Goal: Information Seeking & Learning: Learn about a topic

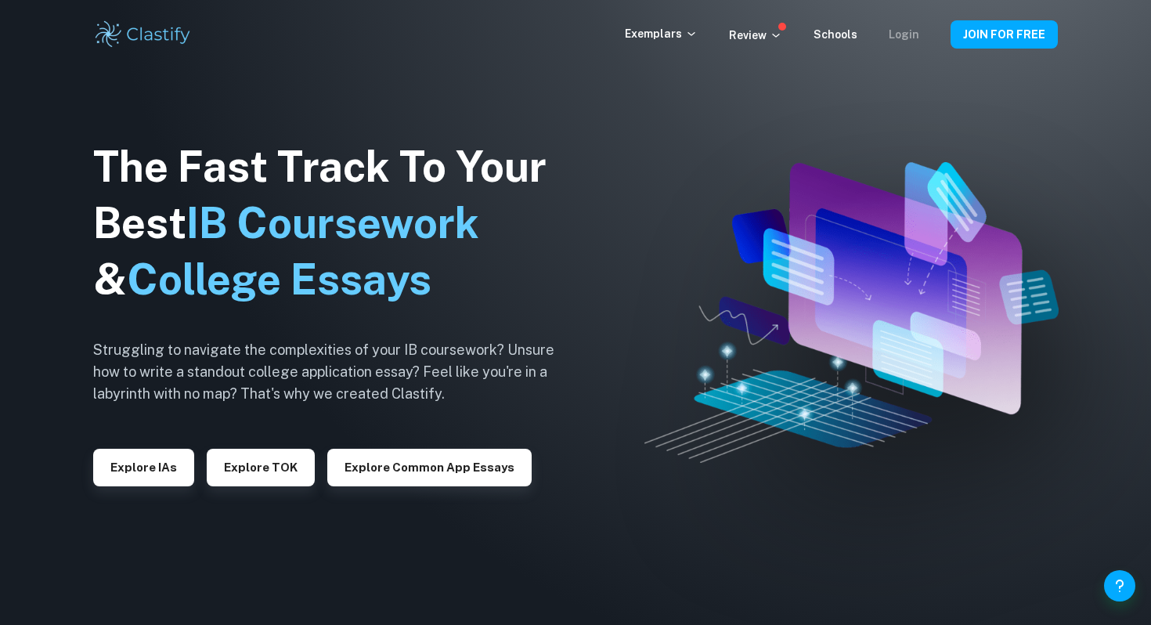
click at [907, 34] on link "Login" at bounding box center [904, 34] width 31 height 13
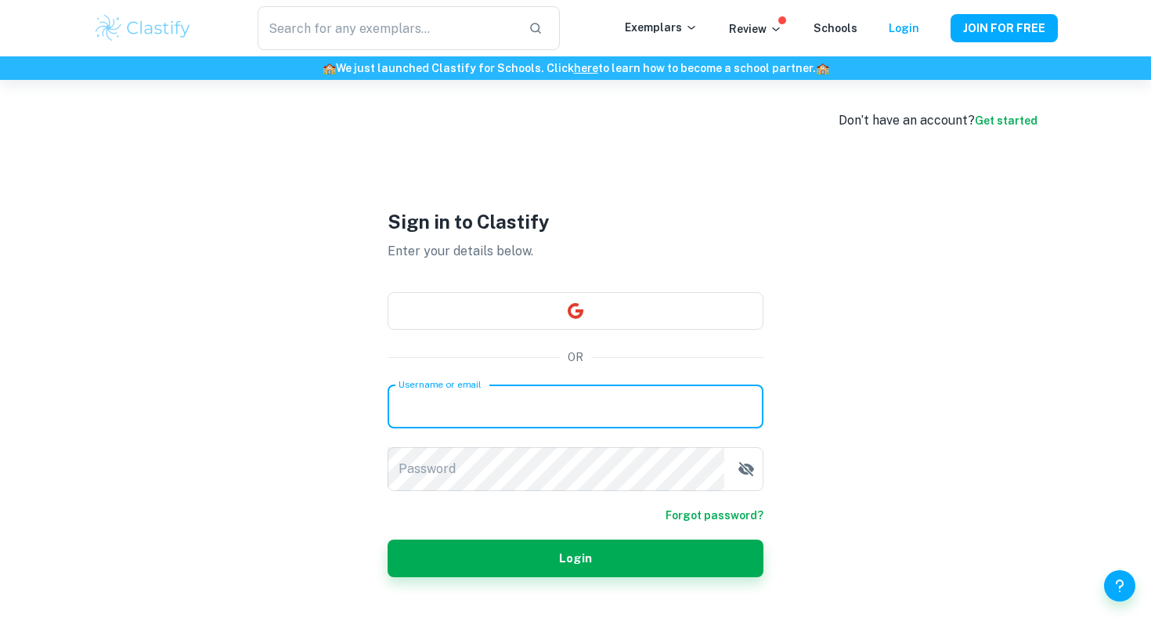
click at [527, 406] on input "Username or email" at bounding box center [576, 406] width 376 height 44
click at [406, 406] on input "Username or email" at bounding box center [576, 406] width 376 height 44
type input "Wnslwjn"
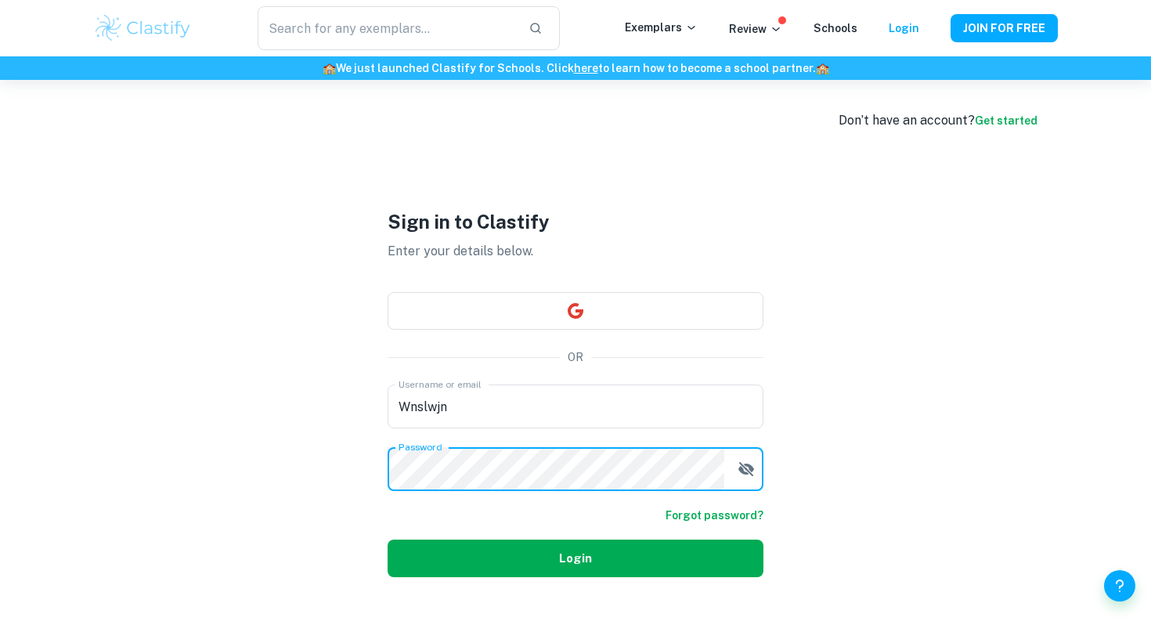
click at [456, 555] on button "Login" at bounding box center [576, 558] width 376 height 38
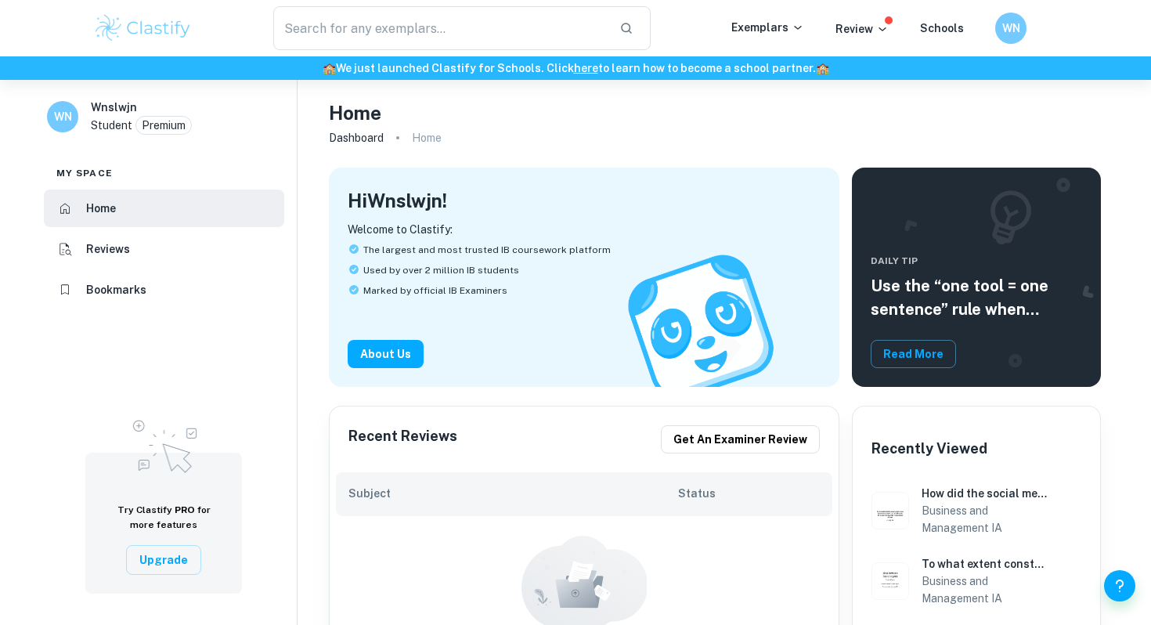
click at [139, 33] on img at bounding box center [142, 28] width 99 height 31
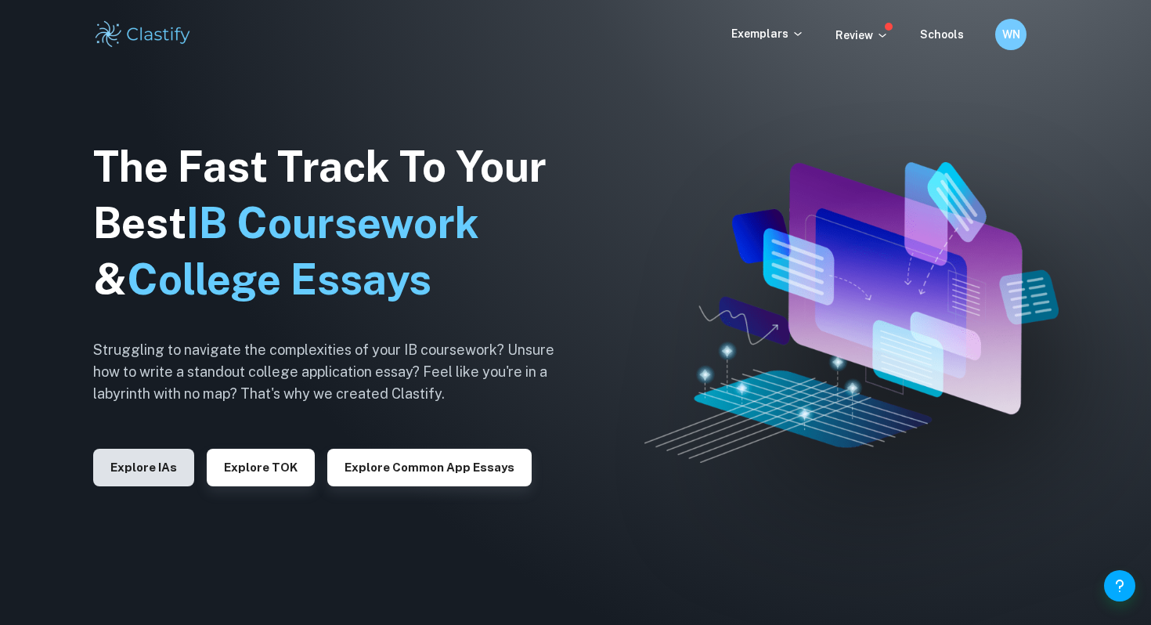
click at [153, 462] on button "Explore IAs" at bounding box center [143, 468] width 101 height 38
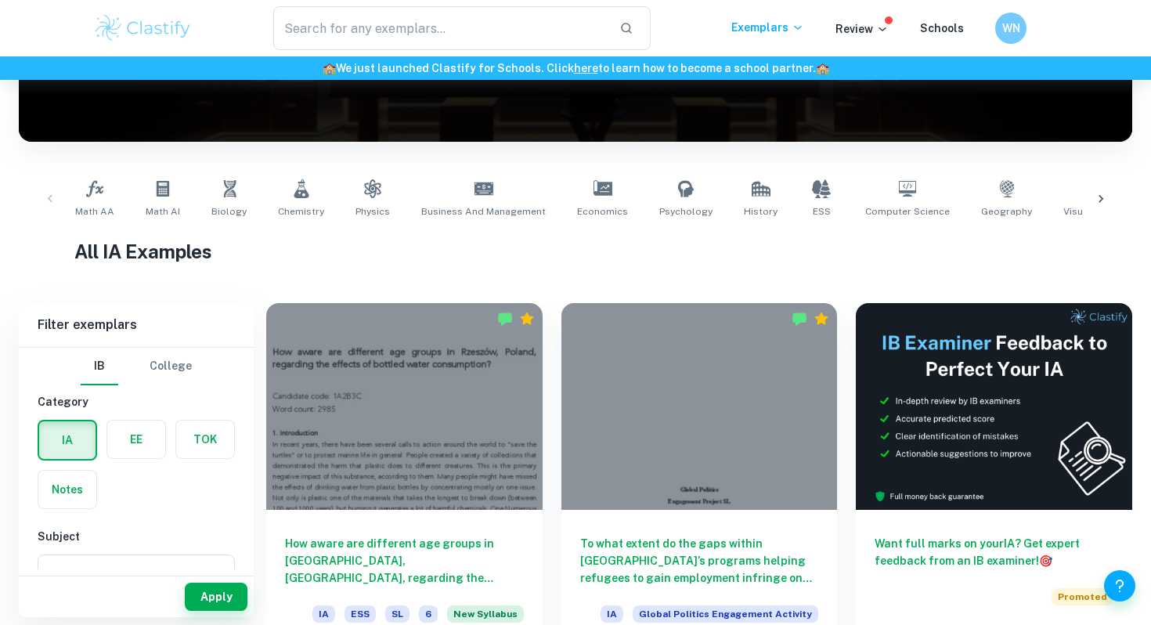
scroll to position [195, 0]
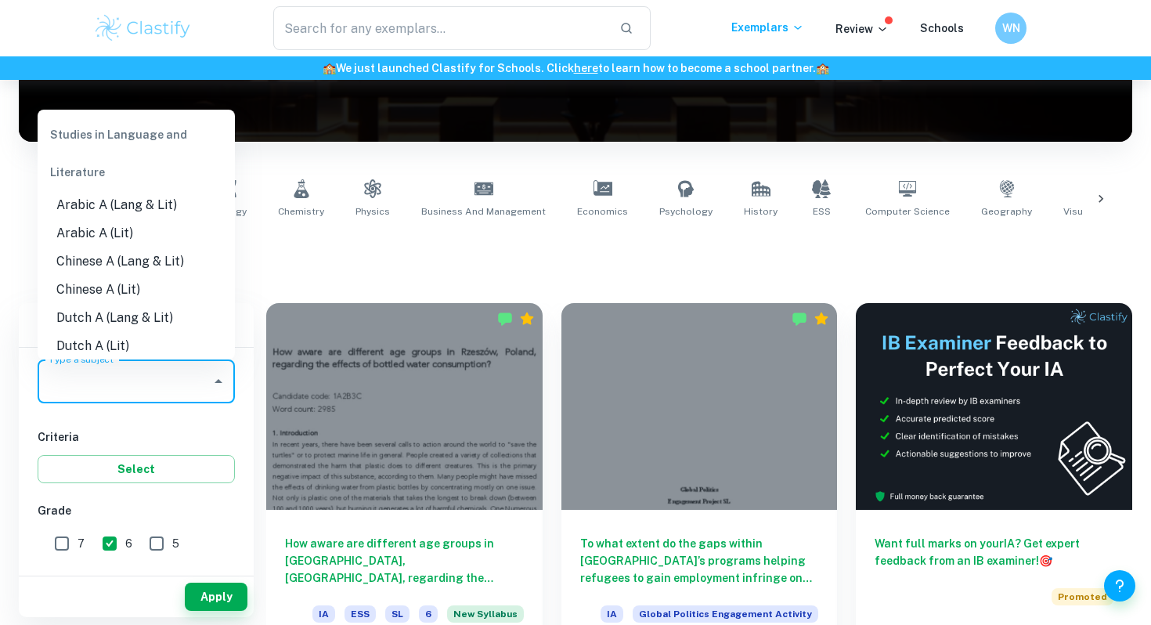
click at [77, 392] on input "Type a subject" at bounding box center [125, 381] width 160 height 30
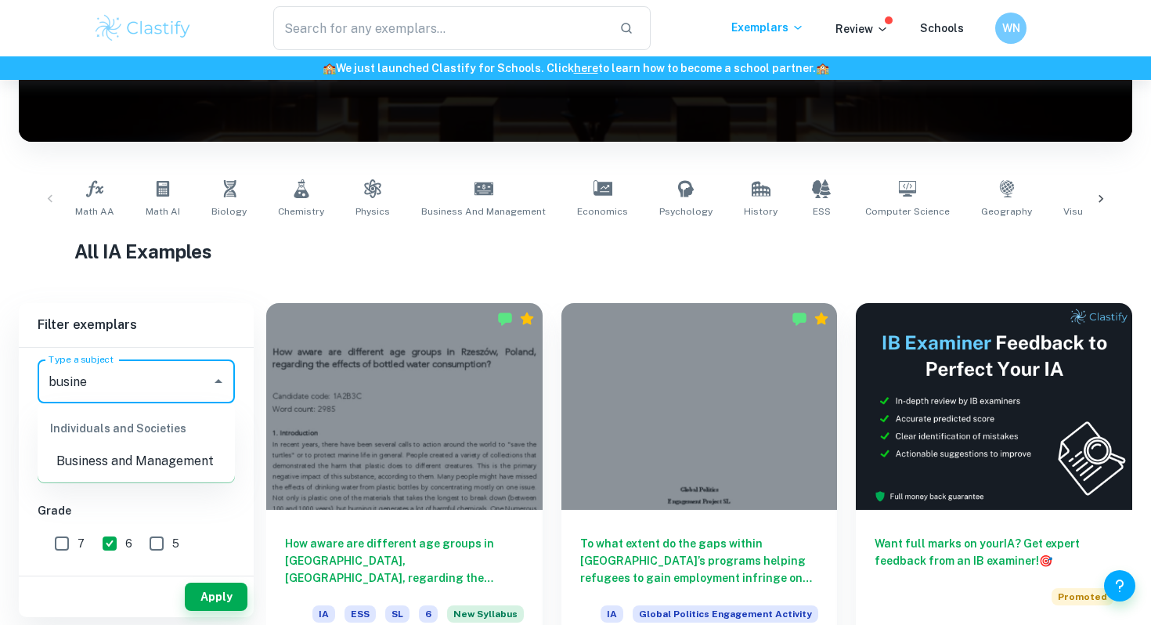
click at [76, 460] on li "Business and Management" at bounding box center [136, 461] width 197 height 28
type input "Business and Management"
click at [203, 600] on button "Apply" at bounding box center [216, 596] width 63 height 28
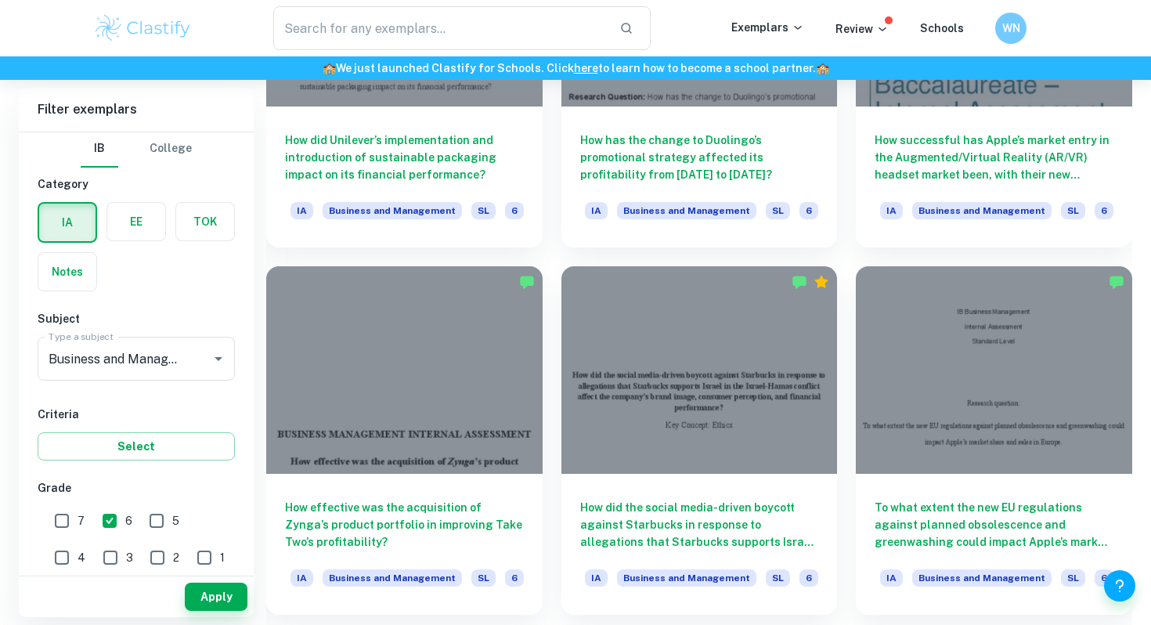
scroll to position [1376, 0]
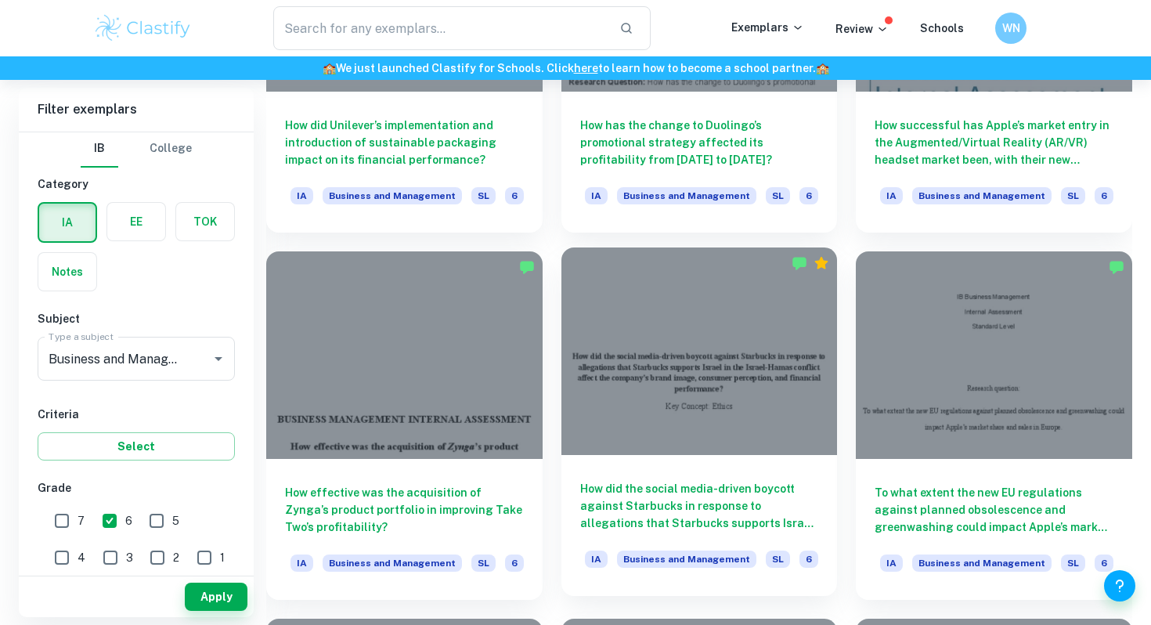
click at [651, 395] on div at bounding box center [699, 350] width 276 height 207
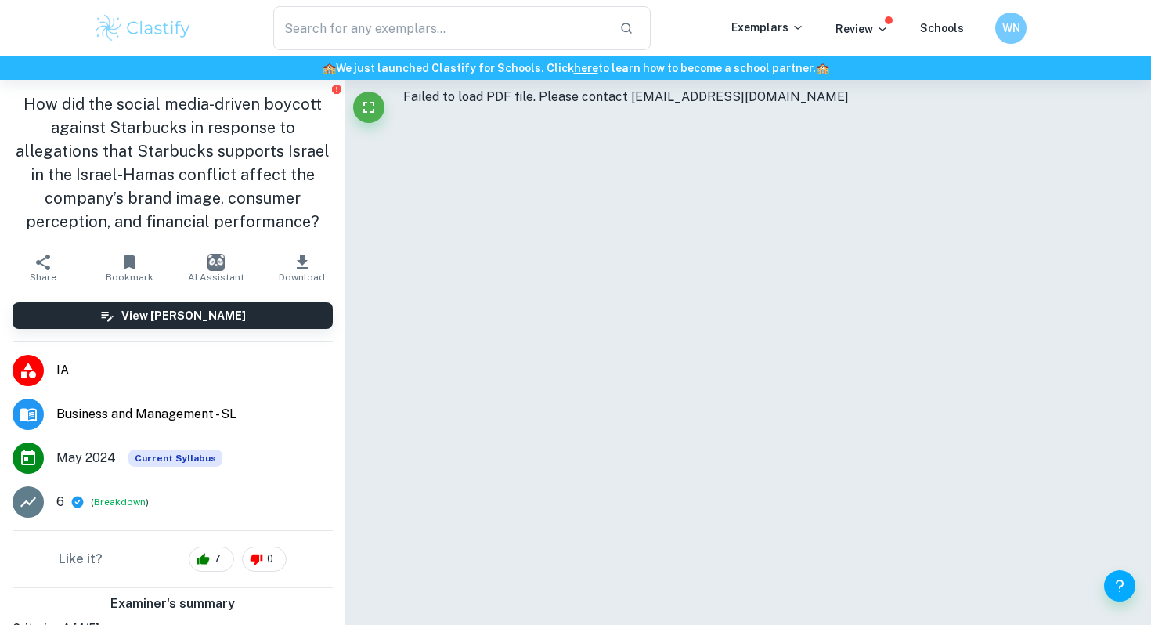
click at [424, 101] on div "Failed to load PDF file. Please contact [EMAIL_ADDRESS][DOMAIN_NAME]" at bounding box center [748, 97] width 691 height 19
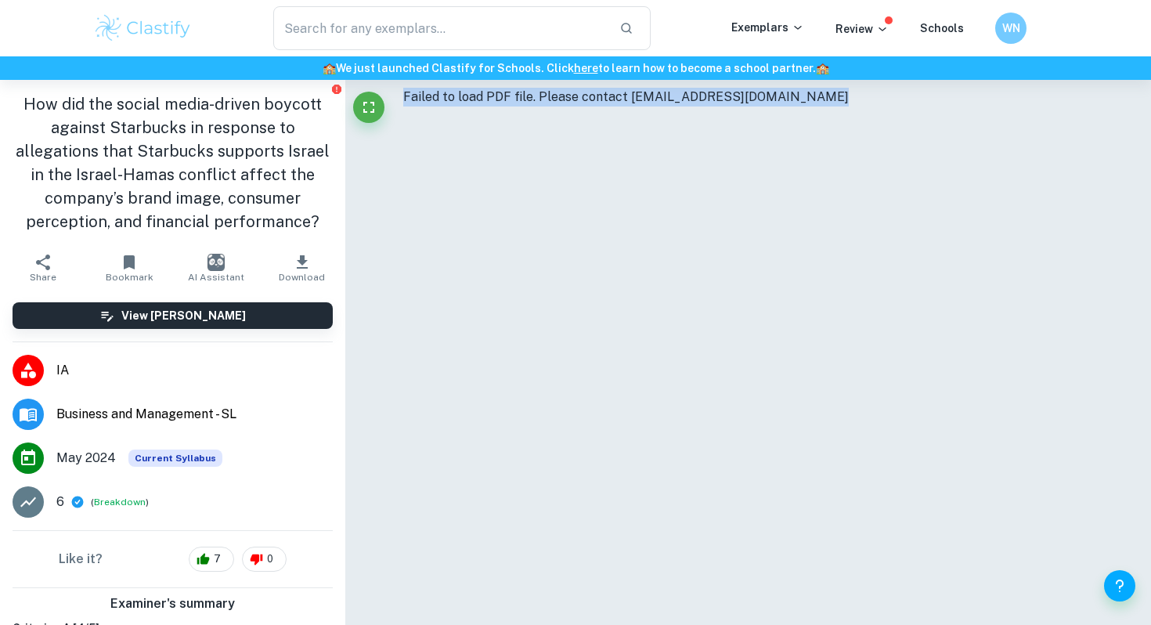
click at [424, 101] on div "Failed to load PDF file. Please contact [EMAIL_ADDRESS][DOMAIN_NAME]" at bounding box center [748, 97] width 691 height 19
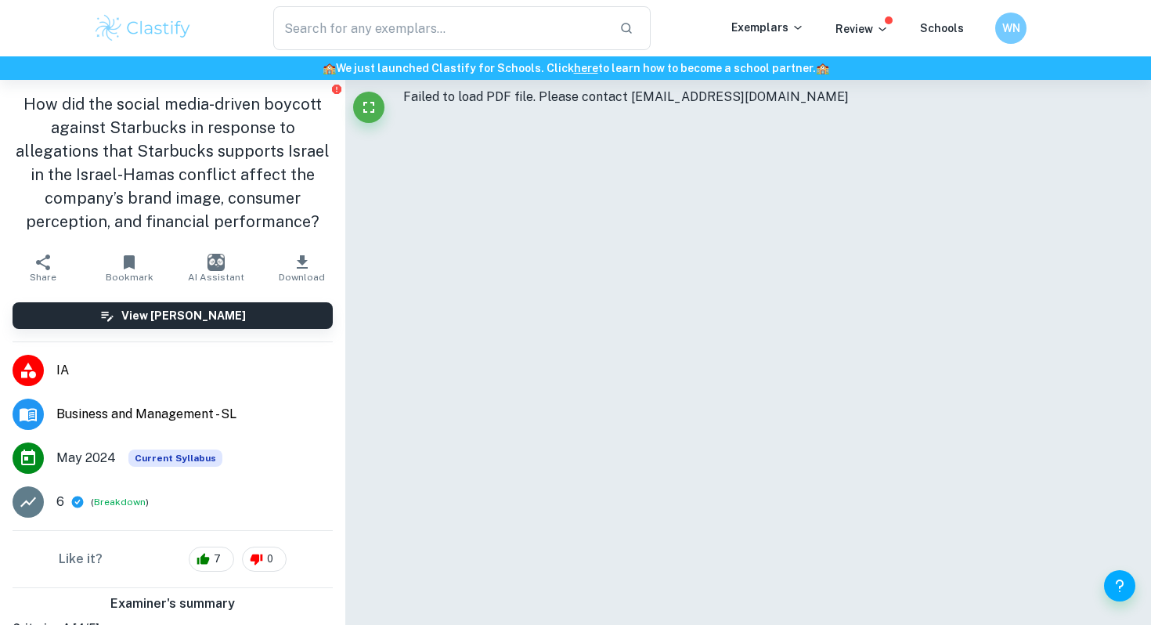
click at [427, 128] on div "Failed to load PDF file. Please contact [EMAIL_ADDRESS][DOMAIN_NAME]" at bounding box center [748, 373] width 691 height 587
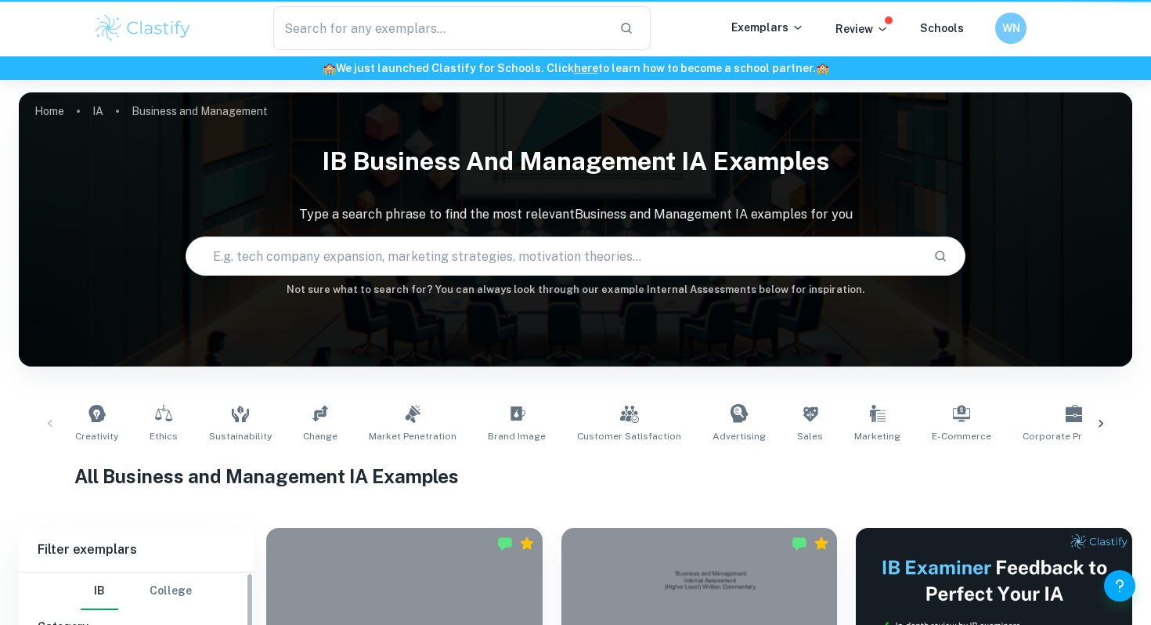
scroll to position [1376, 0]
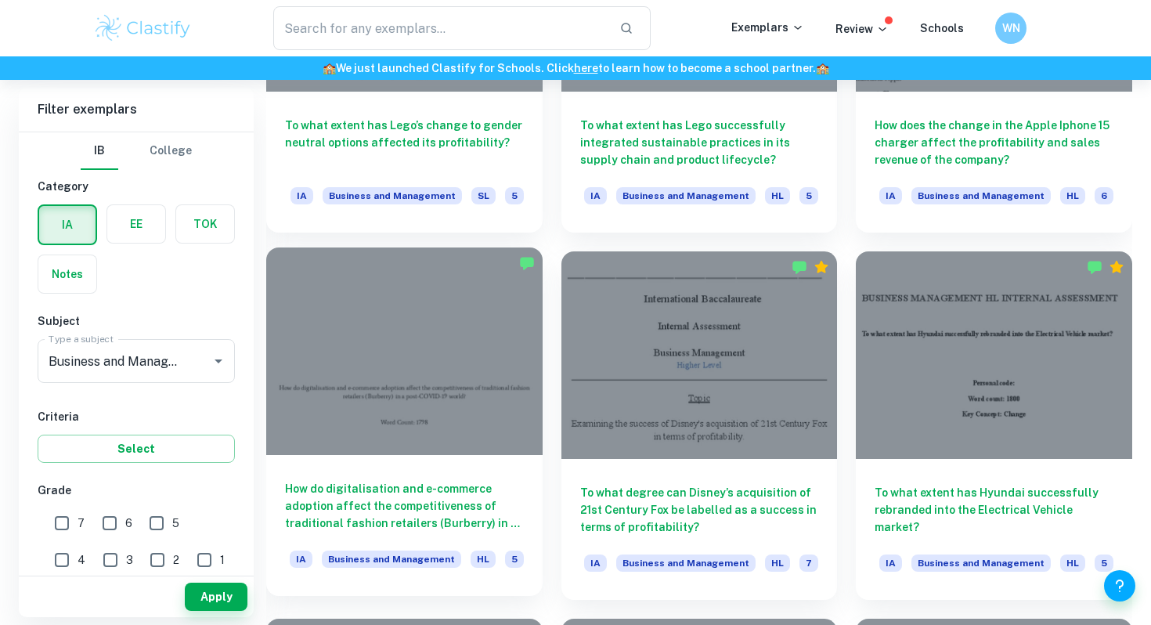
click at [428, 289] on div at bounding box center [404, 350] width 276 height 207
